Goal: Communication & Community: Answer question/provide support

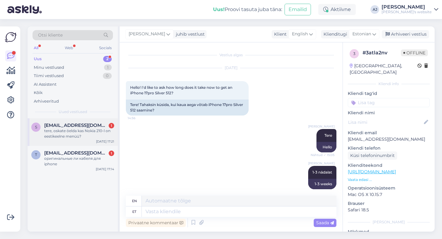
scroll to position [79, 0]
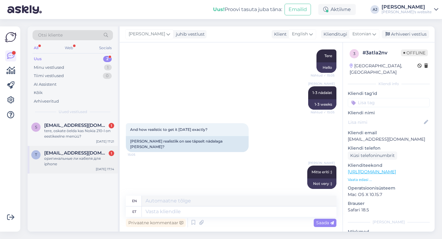
click at [57, 154] on span "[EMAIL_ADDRESS][DOMAIN_NAME]" at bounding box center [76, 153] width 64 height 6
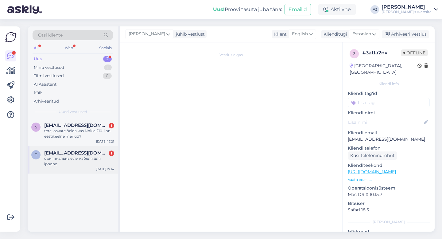
scroll to position [0, 0]
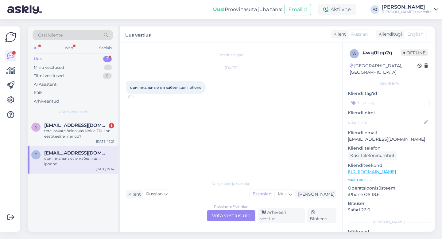
click at [229, 216] on div "Russian to Estonian Võta vestlus üle" at bounding box center [231, 215] width 48 height 11
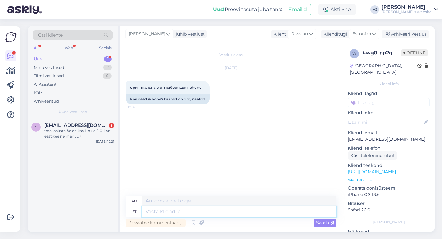
click at [152, 211] on textarea at bounding box center [239, 211] width 195 height 10
type textarea "Tere"
type textarea "Привет"
type textarea "Tere õhtust"
type textarea "Добрый вечер"
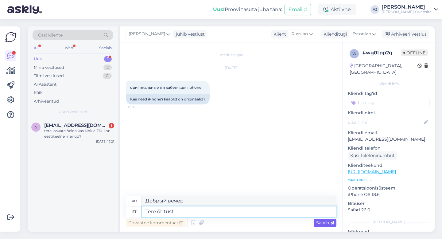
type textarea "Tere õhtust"
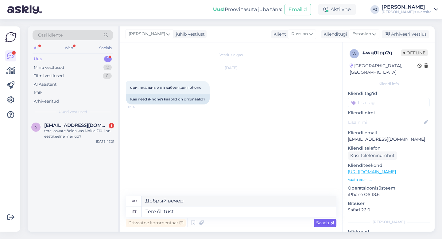
click at [318, 222] on span "Saada" at bounding box center [325, 223] width 18 height 6
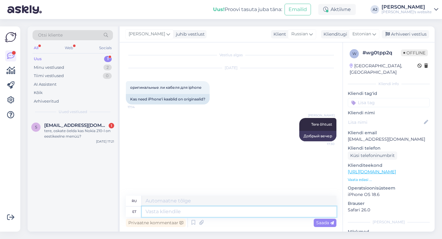
click at [157, 211] on textarea at bounding box center [239, 211] width 195 height 10
type textarea "Meil o"
type textarea "Мы"
type textarea "Meil on a"
type textarea "У нас есть"
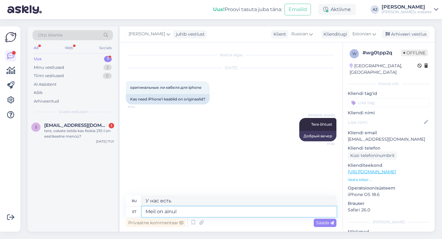
type textarea "Meil on ainult"
type textarea "У нас есть только"
type textarea "M"
type textarea "Мы"
type textarea "У нас есть"
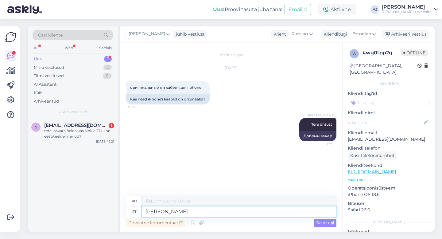
type textarea "Jah"
type textarea "Да"
type textarea "Jah"
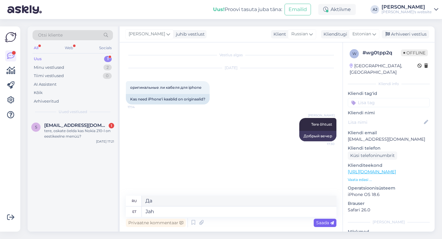
click at [320, 224] on span "Saada" at bounding box center [325, 223] width 18 height 6
click at [66, 124] on span "[EMAIL_ADDRESS][DOMAIN_NAME]" at bounding box center [76, 125] width 64 height 6
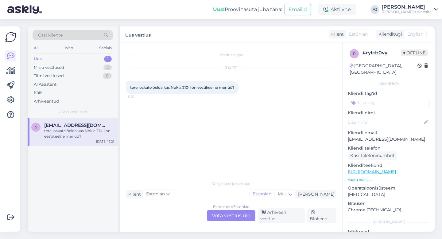
click at [219, 212] on div "Estonian to Estonian Võta vestlus üle" at bounding box center [231, 215] width 48 height 11
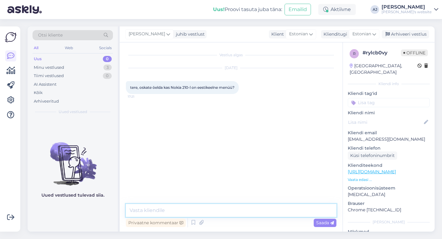
click at [151, 208] on textarea at bounding box center [231, 210] width 210 height 13
type textarea "Tere"
click at [317, 223] on span "Saada" at bounding box center [325, 223] width 18 height 6
click at [144, 210] on textarea at bounding box center [231, 210] width 210 height 13
type textarea "Ikka on :)"
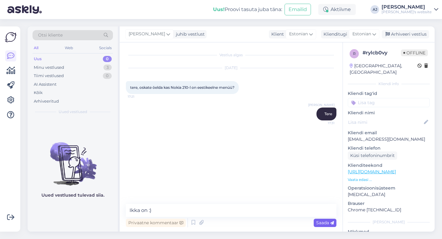
click at [325, 221] on span "Saada" at bounding box center [325, 223] width 18 height 6
click at [40, 64] on div "Minu vestlused" at bounding box center [49, 67] width 30 height 6
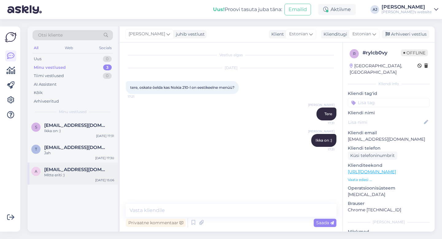
click at [51, 173] on div "Mitte eriti :)" at bounding box center [79, 175] width 70 height 6
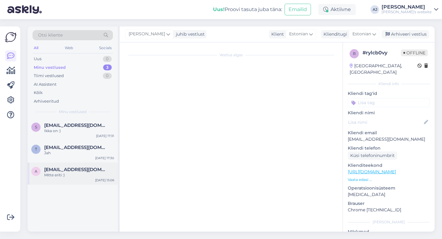
scroll to position [79, 0]
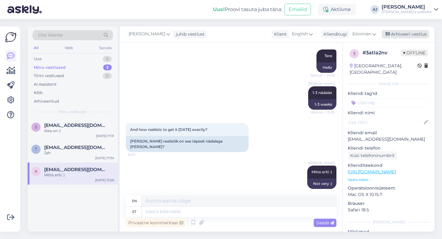
click at [405, 33] on div "Arhiveeri vestlus" at bounding box center [405, 34] width 47 height 8
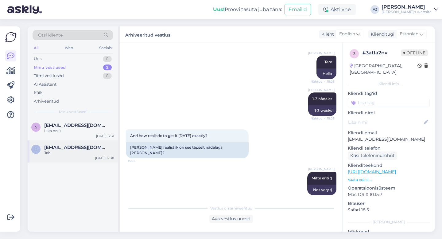
click at [58, 150] on div "Jah" at bounding box center [79, 153] width 70 height 6
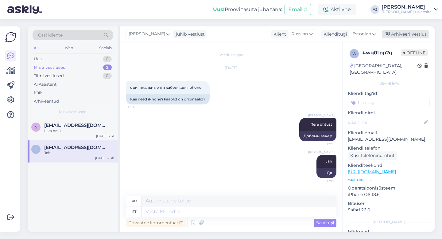
click at [411, 34] on div "Arhiveeri vestlus" at bounding box center [405, 34] width 47 height 8
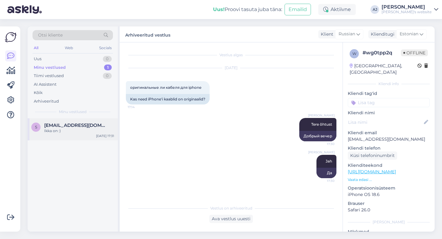
click at [61, 126] on span "[EMAIL_ADDRESS][DOMAIN_NAME]" at bounding box center [76, 125] width 64 height 6
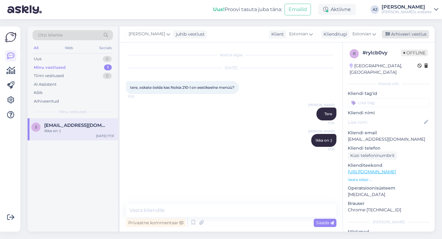
click at [414, 33] on div "Arhiveeri vestlus" at bounding box center [405, 34] width 47 height 8
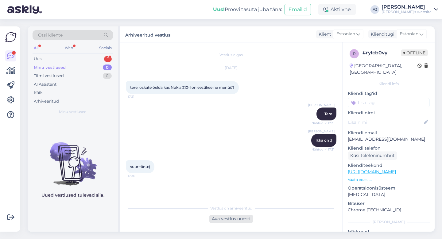
click at [229, 217] on div "Ava vestlus uuesti" at bounding box center [231, 218] width 44 height 8
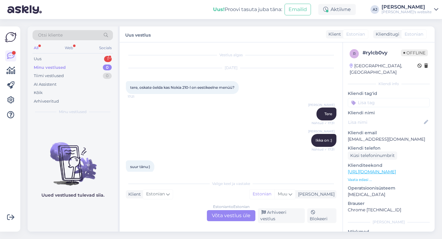
click at [236, 219] on div "Estonian to Estonian Võta vestlus üle" at bounding box center [231, 215] width 48 height 11
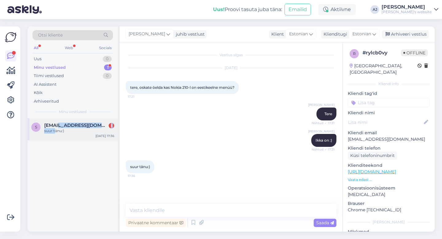
drag, startPoint x: 55, startPoint y: 128, endPoint x: 58, endPoint y: 128, distance: 3.1
click at [55, 128] on div "[EMAIL_ADDRESS][DOMAIN_NAME] 1 suur tänu:)" at bounding box center [79, 127] width 70 height 11
click at [407, 33] on div "Arhiveeri vestlus" at bounding box center [405, 34] width 47 height 8
